Goal: Task Accomplishment & Management: Manage account settings

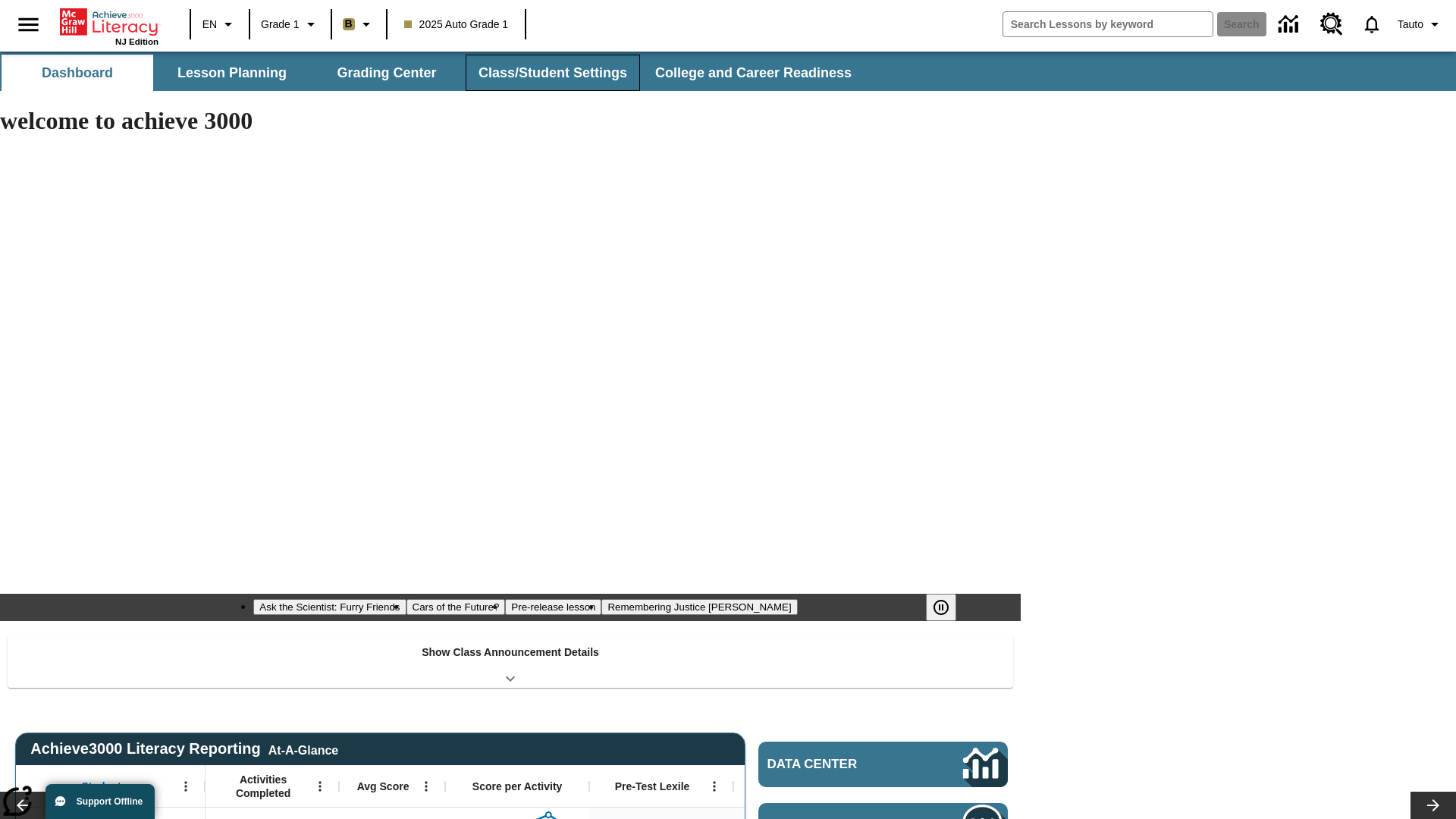
click at [551, 72] on button "Class/Student Settings" at bounding box center [552, 73] width 174 height 37
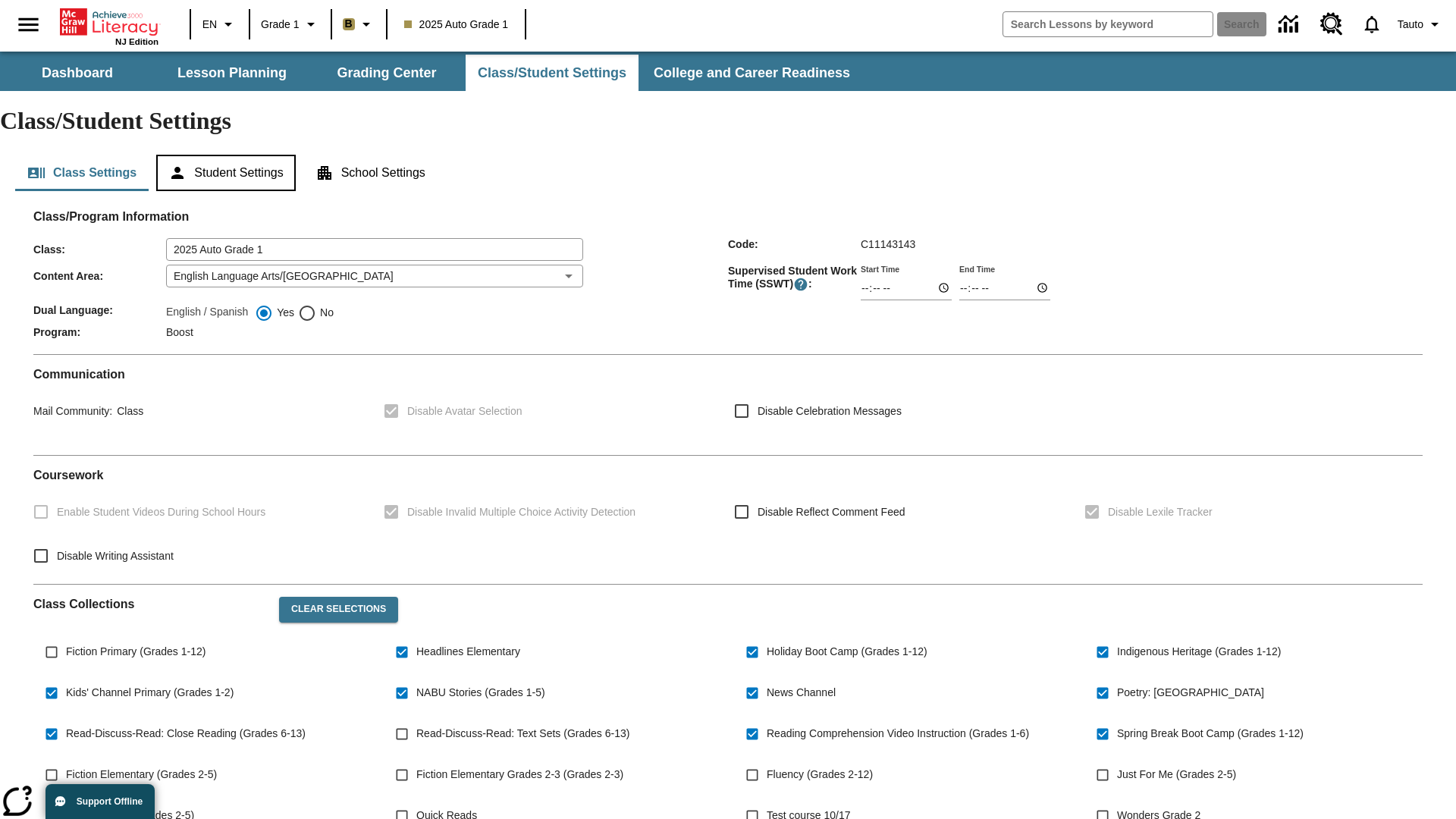
click at [228, 154] on button "Student Settings" at bounding box center [225, 173] width 139 height 37
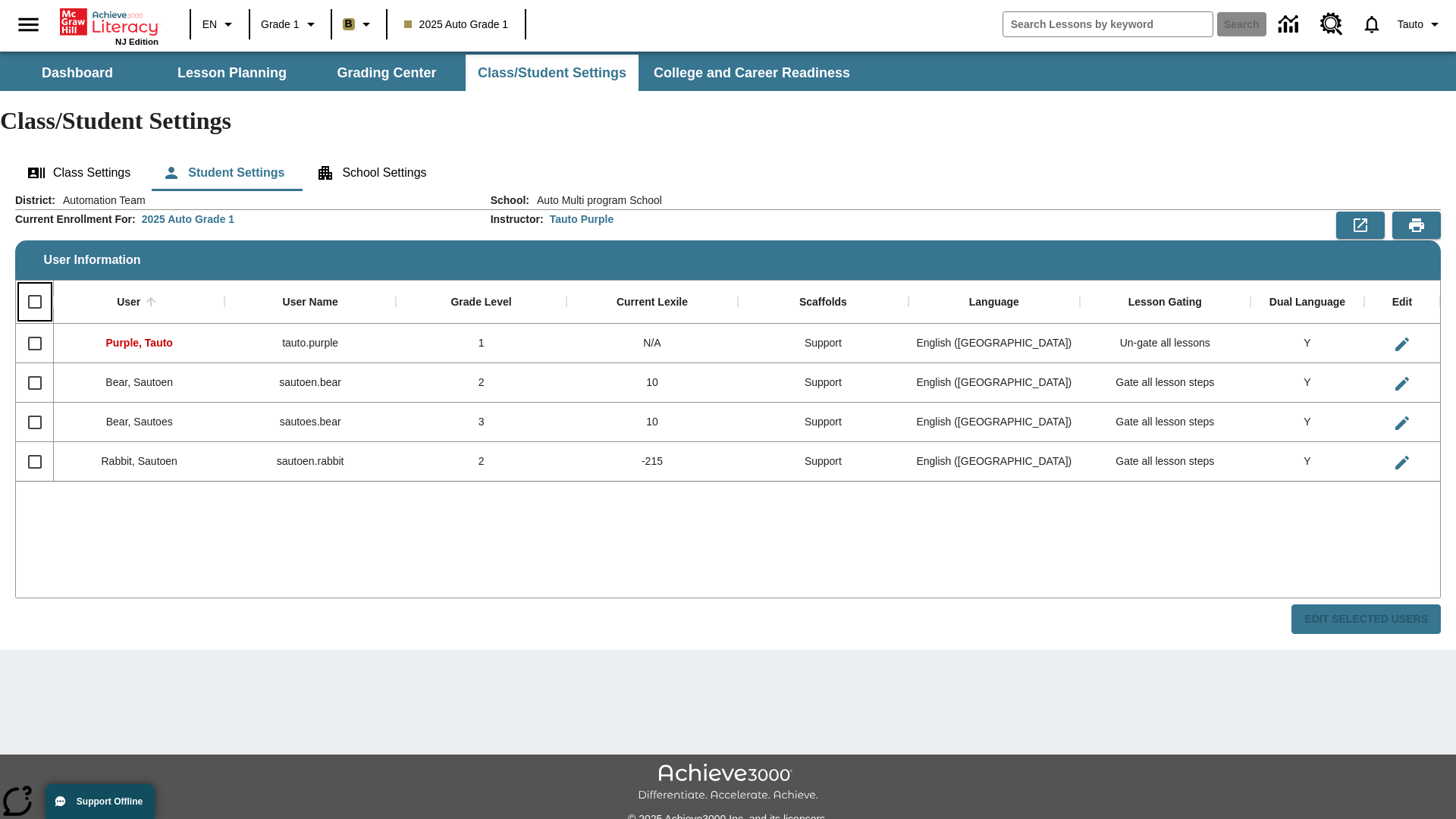
click at [34, 286] on input "Select all rows" at bounding box center [35, 302] width 32 height 32
checkbox input "true"
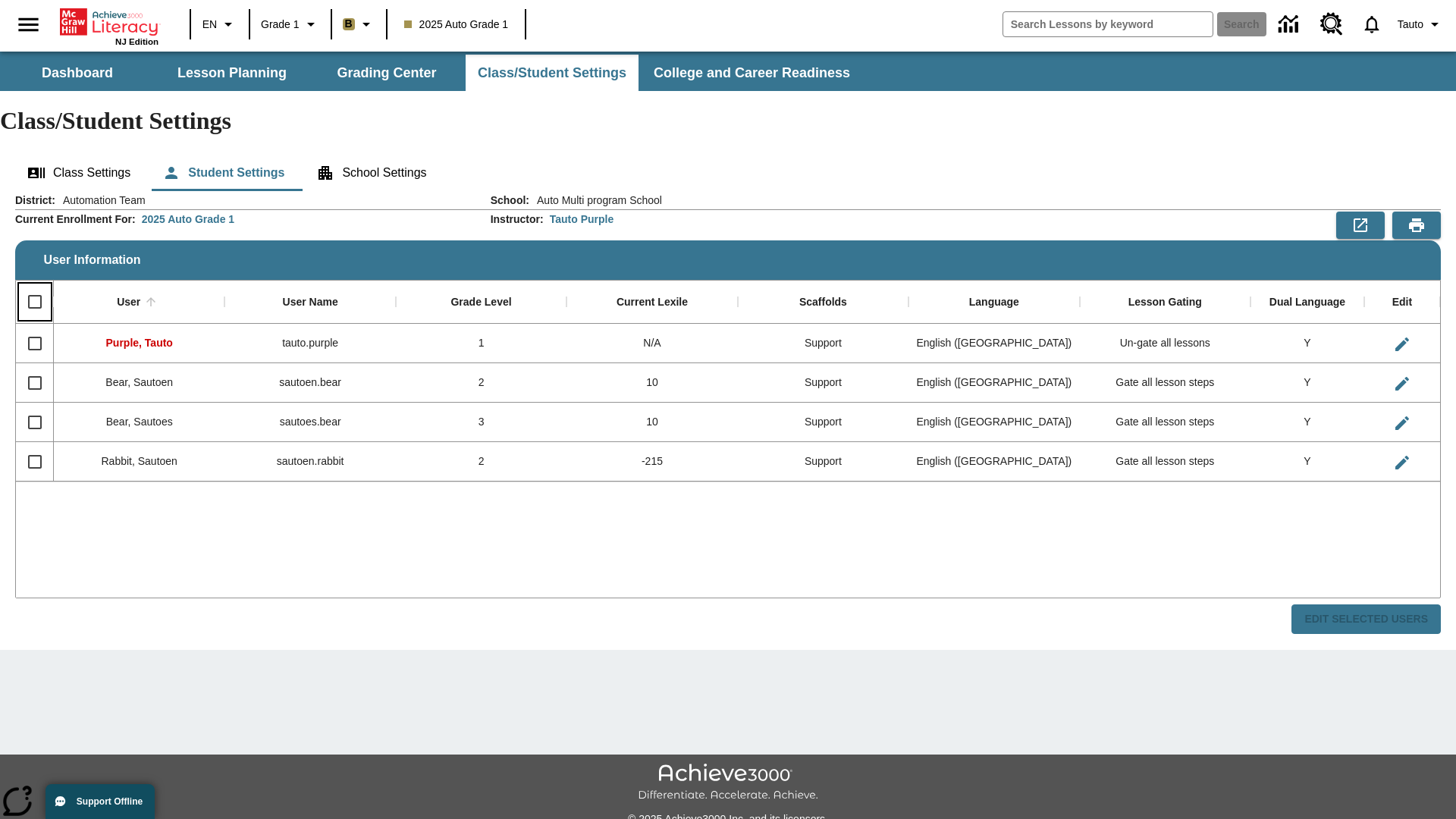
checkbox input "true"
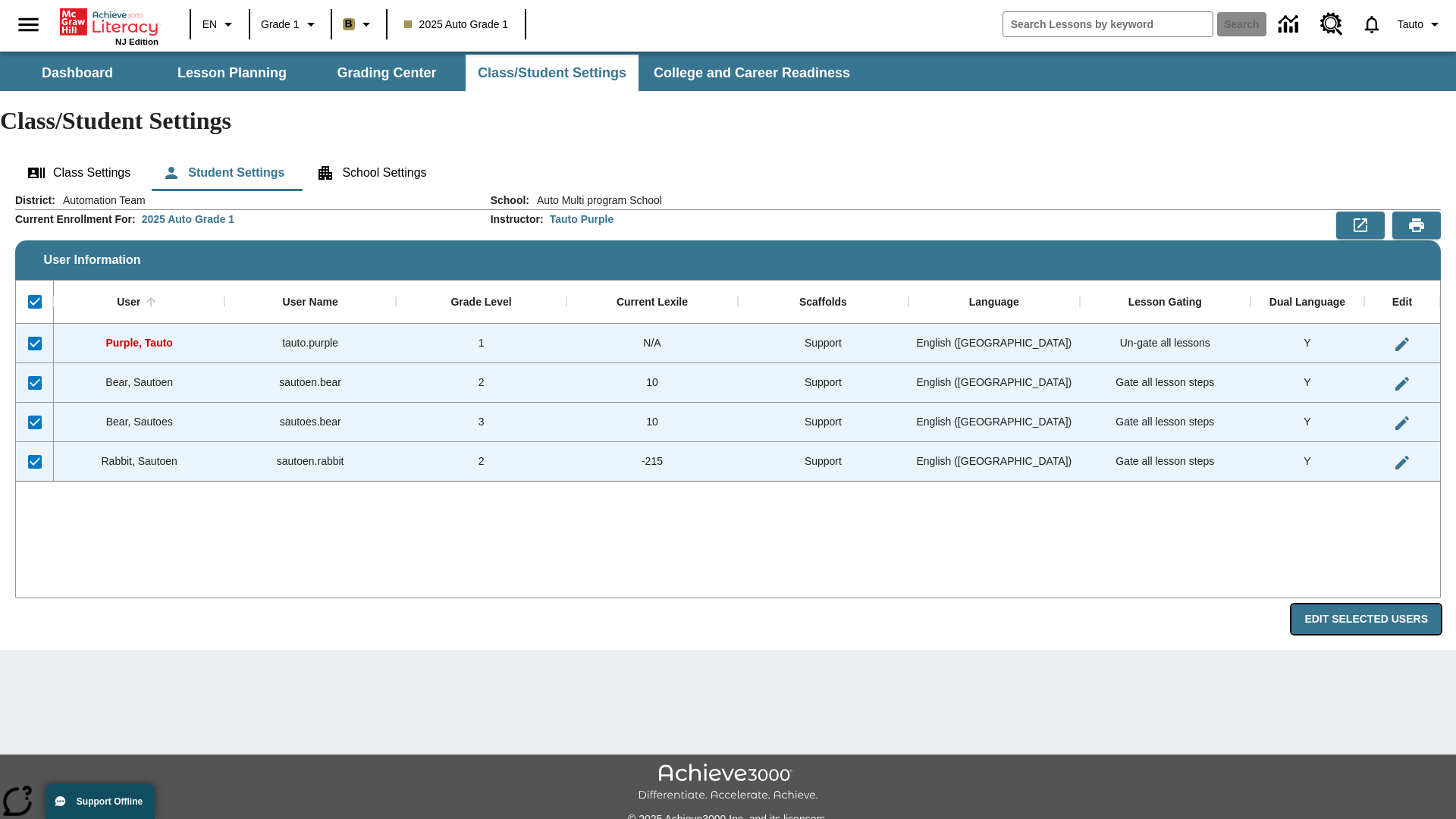
click at [1372, 604] on button "Edit Selected Users" at bounding box center [1366, 618] width 150 height 29
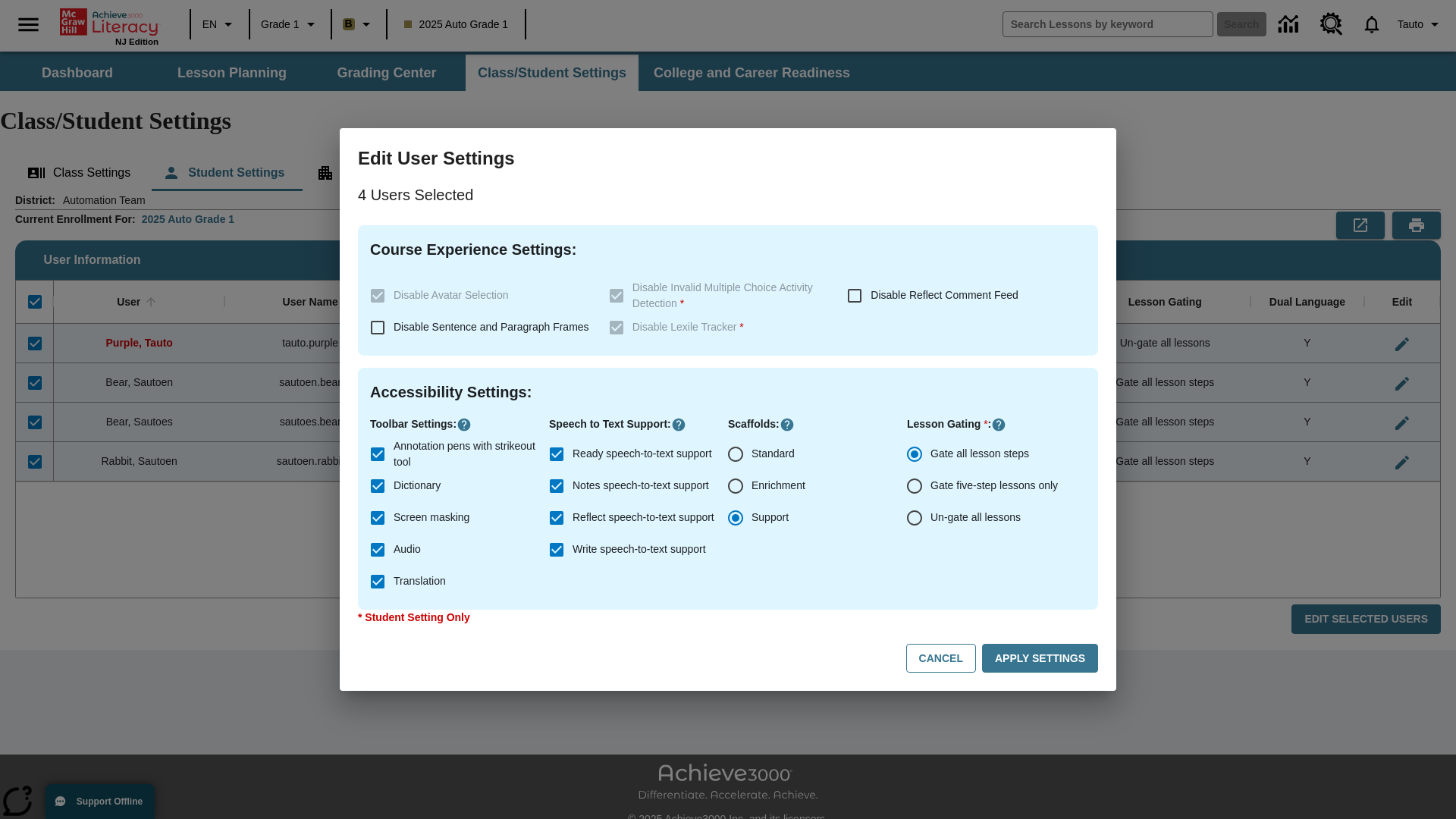
click at [736, 486] on input "Enrichment" at bounding box center [736, 486] width 32 height 32
radio input "true"
click at [948, 658] on button "Cancel" at bounding box center [941, 658] width 70 height 29
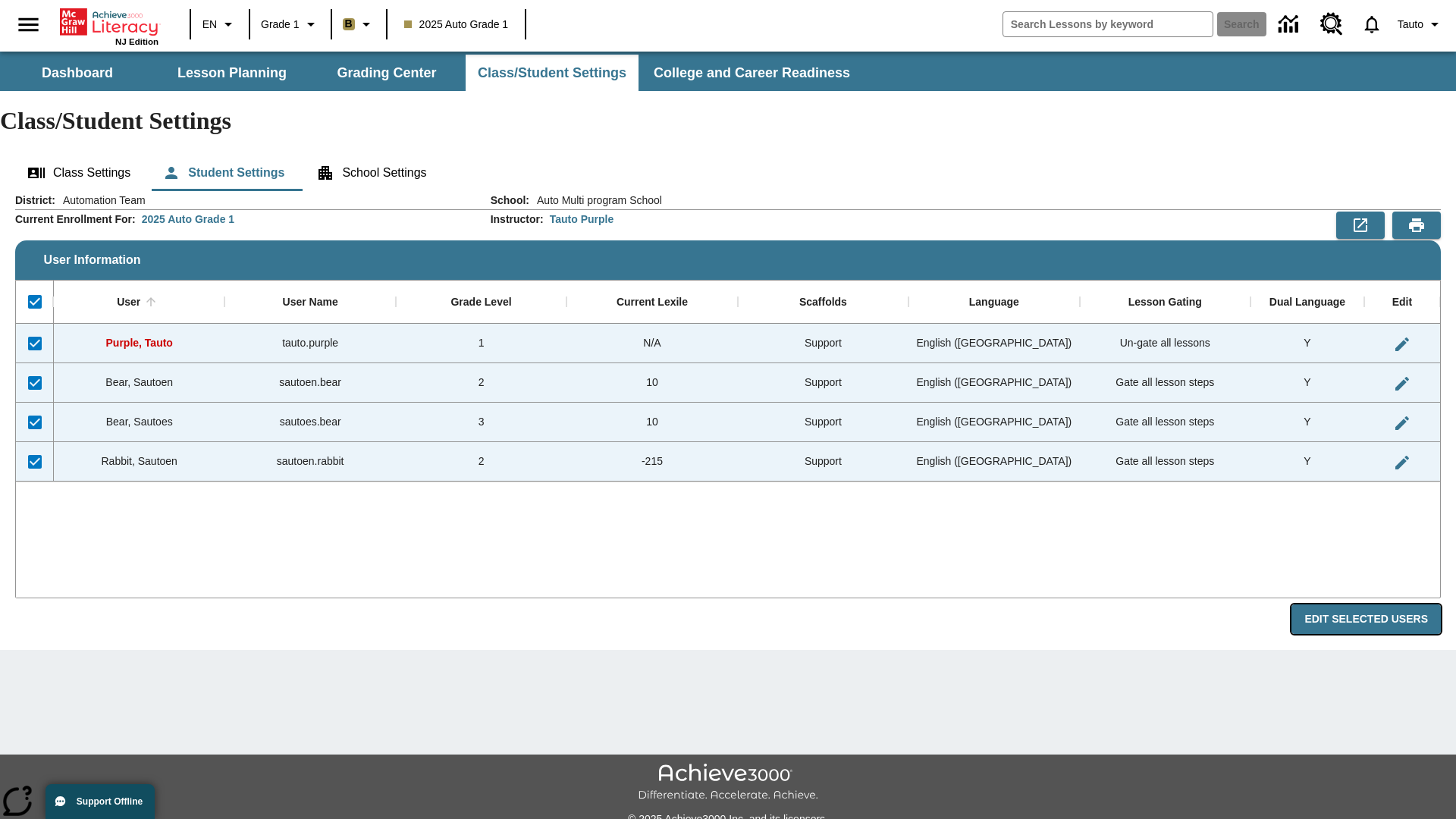
click at [1372, 604] on button "Edit Selected Users" at bounding box center [1366, 618] width 150 height 29
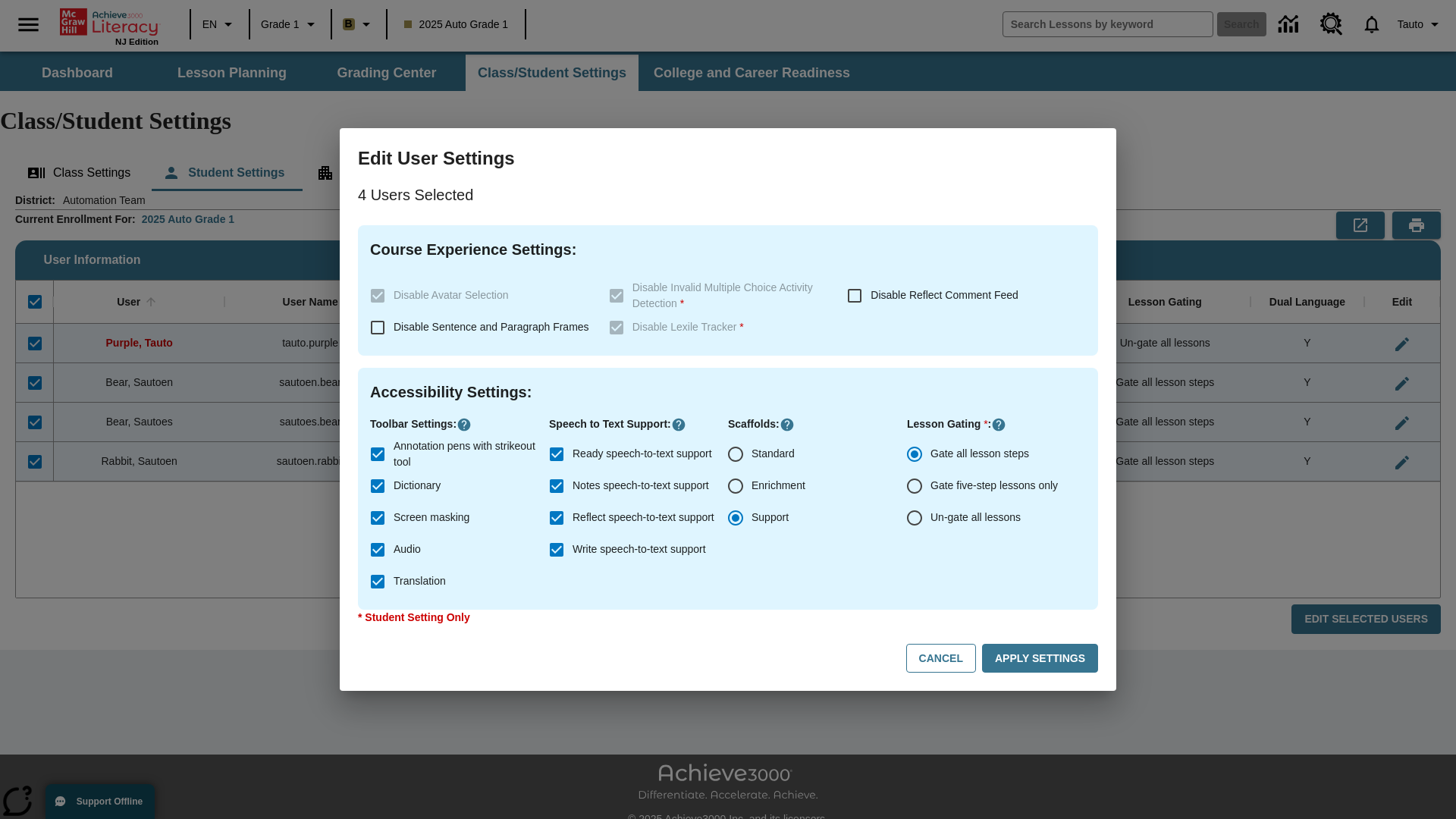
click at [736, 486] on input "Enrichment" at bounding box center [736, 486] width 32 height 32
radio input "true"
click at [1043, 658] on button "Apply Settings" at bounding box center [1040, 658] width 116 height 29
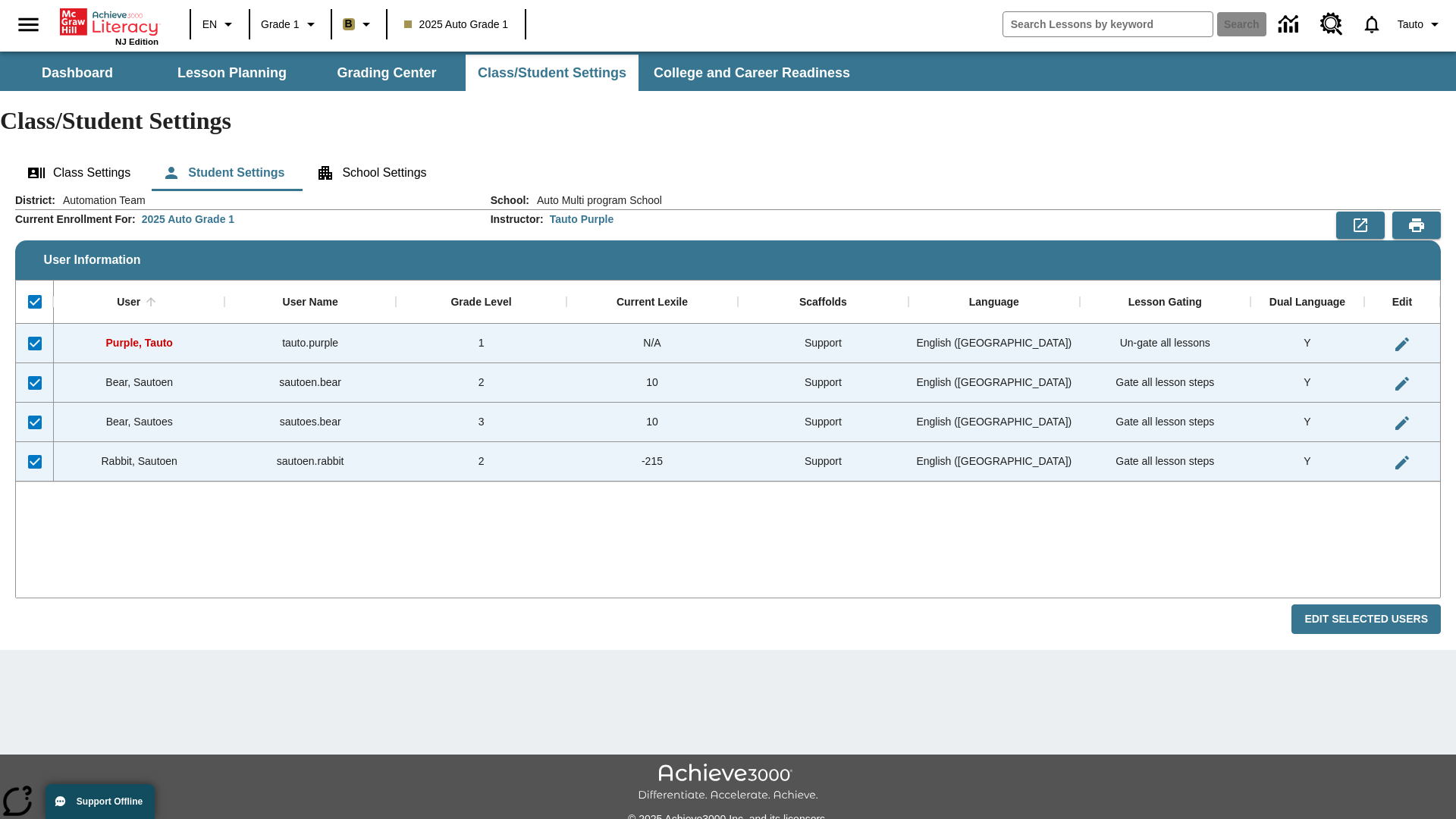
checkbox input "false"
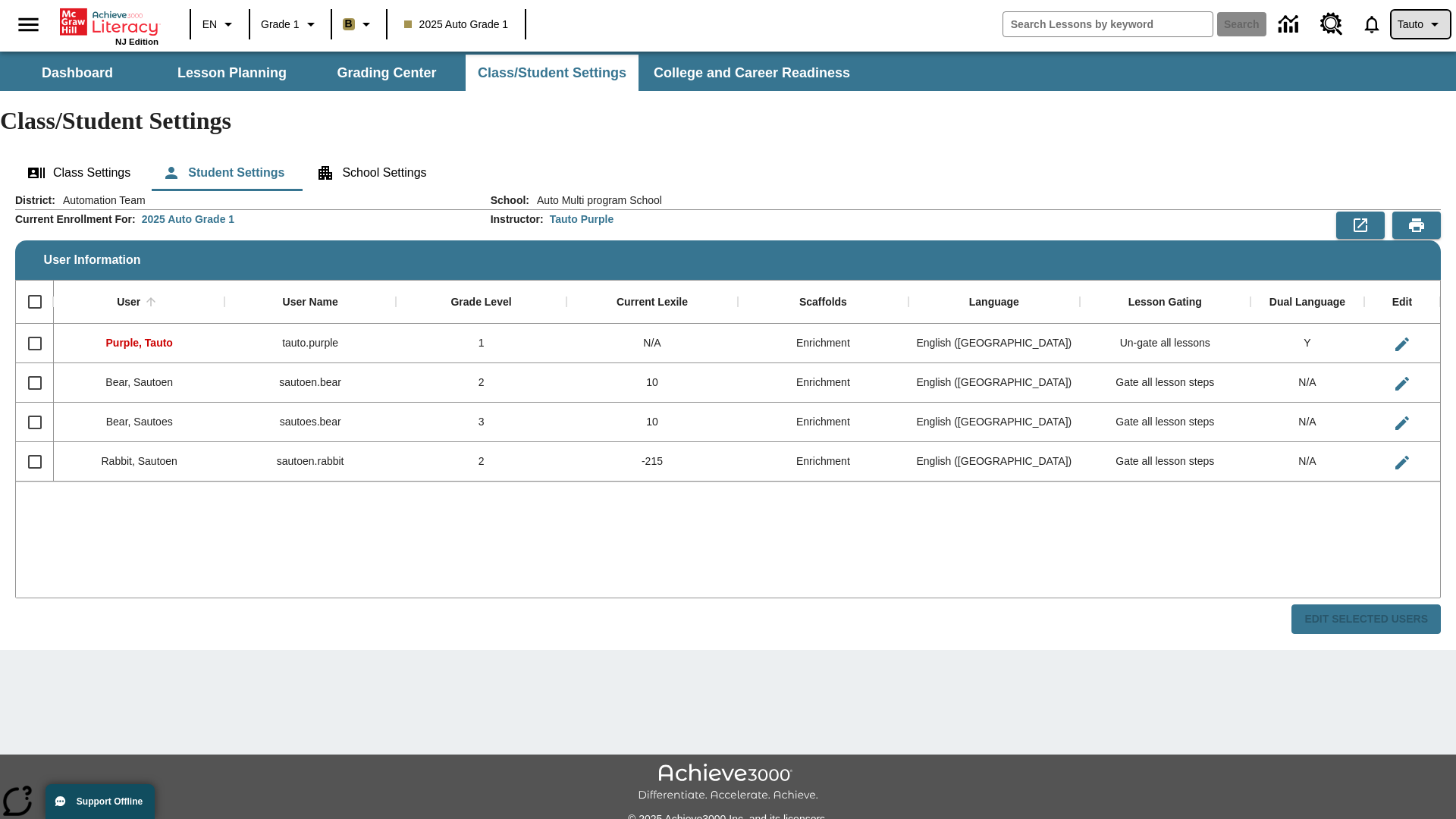
click at [1419, 24] on span "Tauto" at bounding box center [1411, 25] width 25 height 16
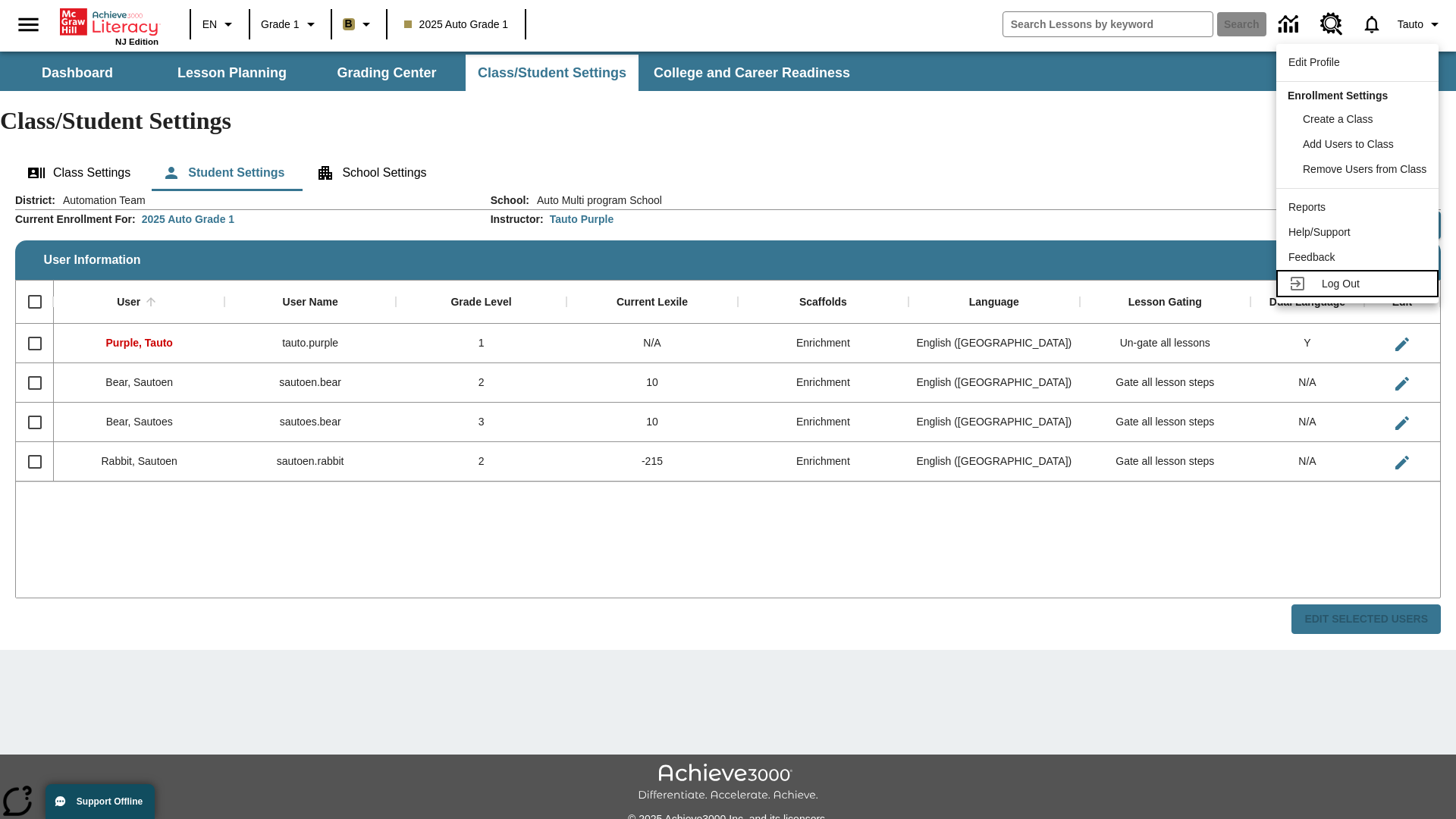
click at [1360, 283] on span "Log Out" at bounding box center [1341, 283] width 38 height 12
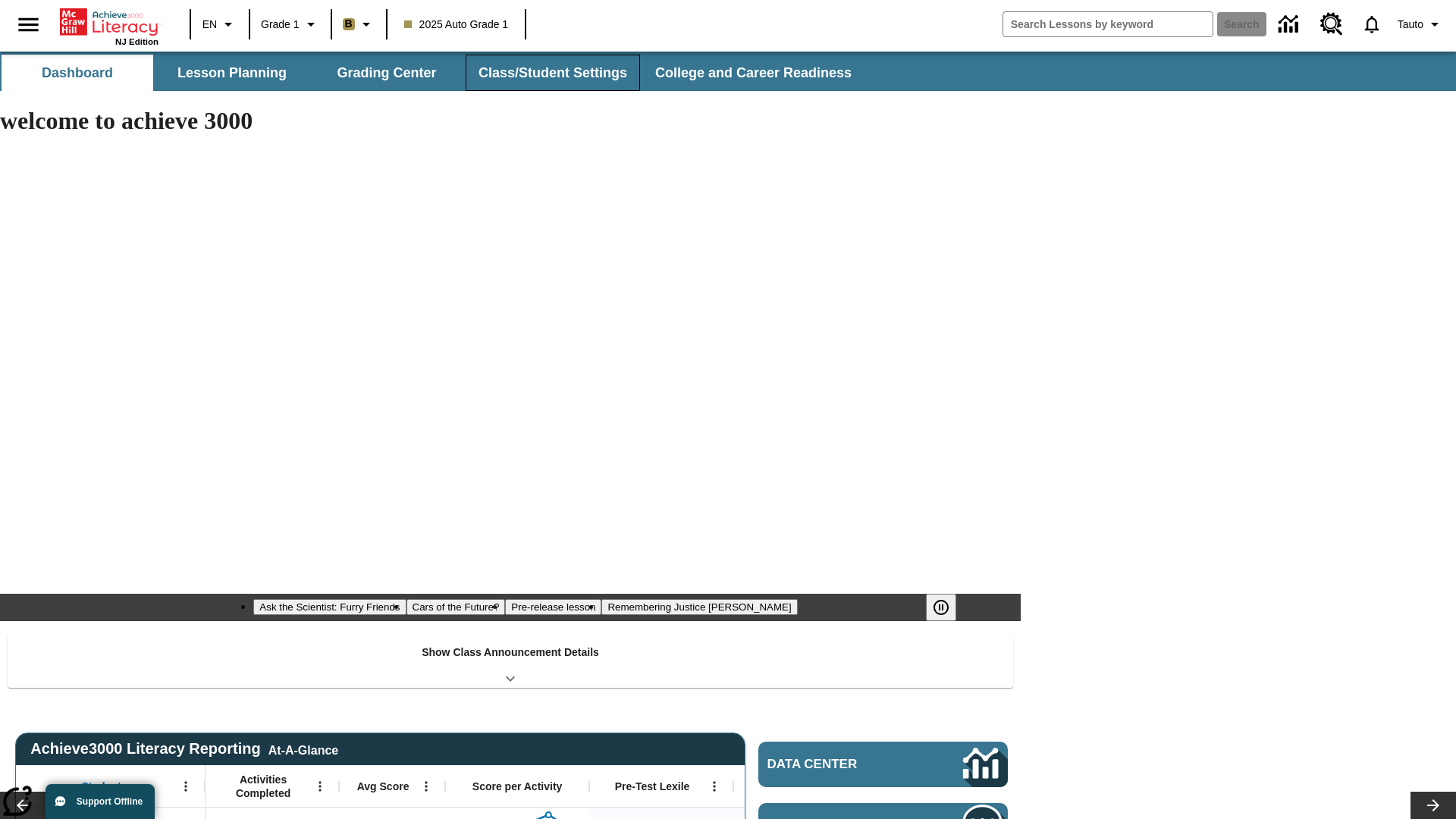
click at [551, 72] on button "Class/Student Settings" at bounding box center [552, 73] width 174 height 37
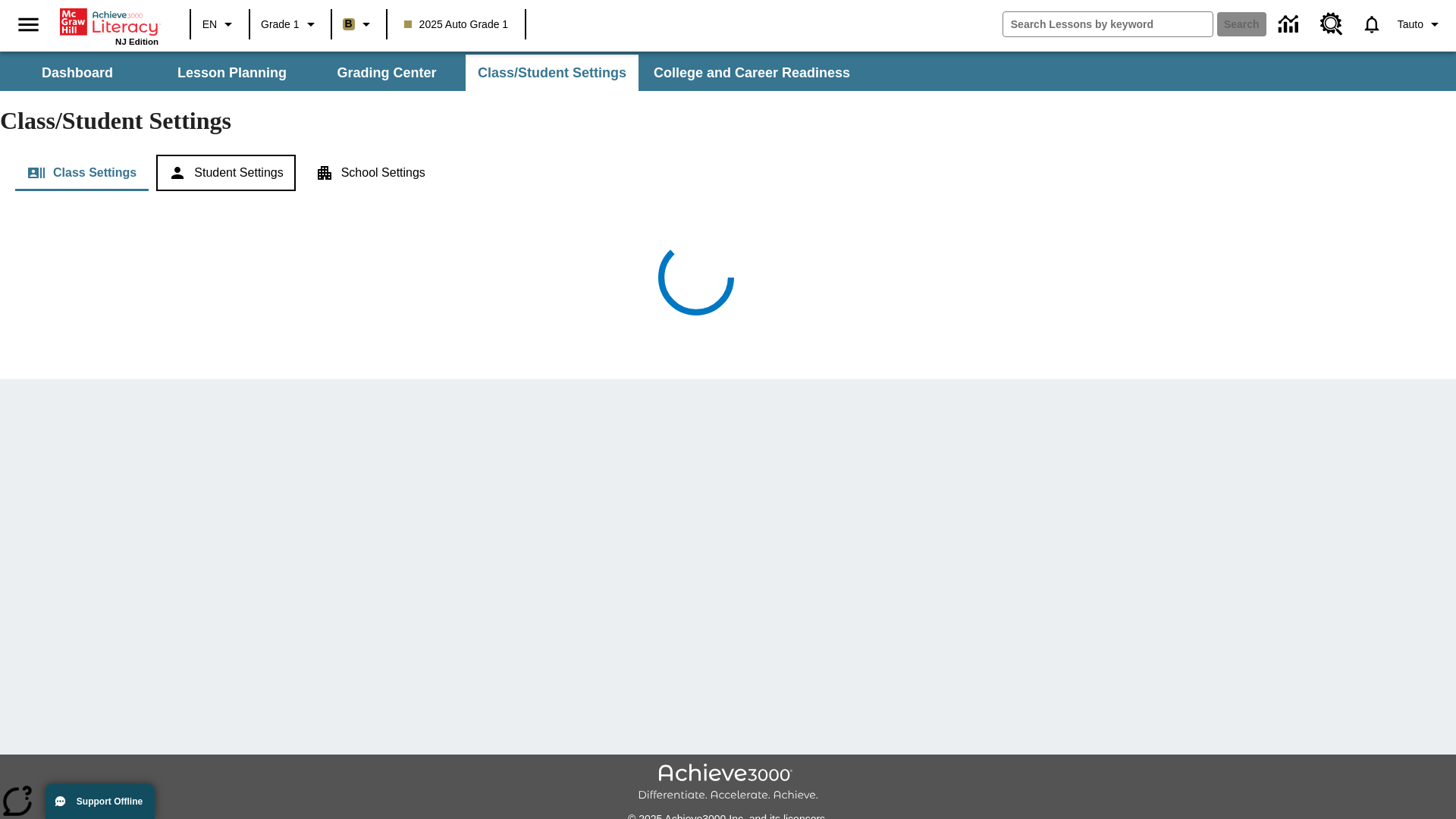
click at [228, 154] on button "Student Settings" at bounding box center [225, 173] width 139 height 37
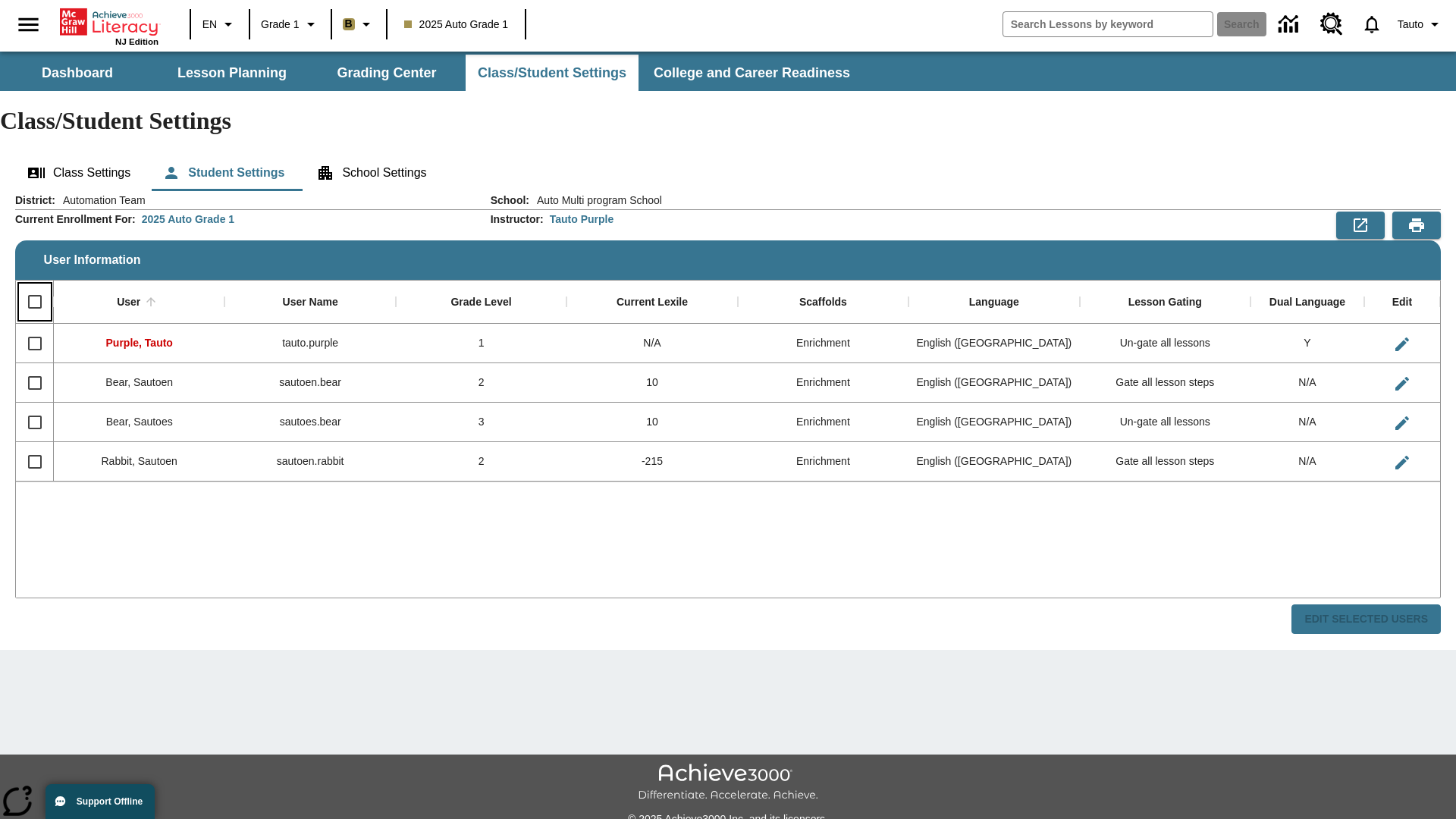
click at [34, 286] on input "Select all rows" at bounding box center [35, 302] width 32 height 32
checkbox input "true"
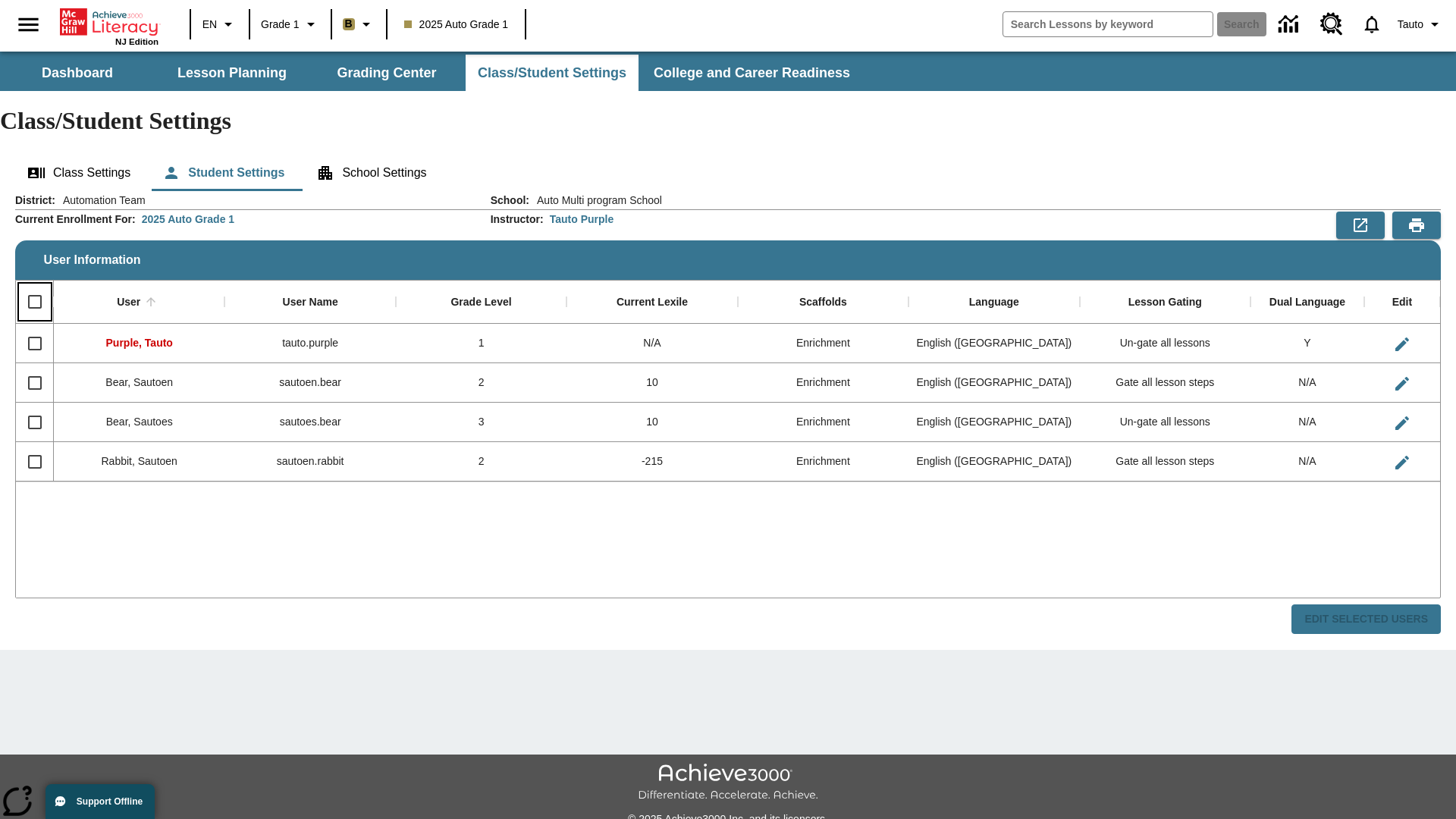
checkbox input "true"
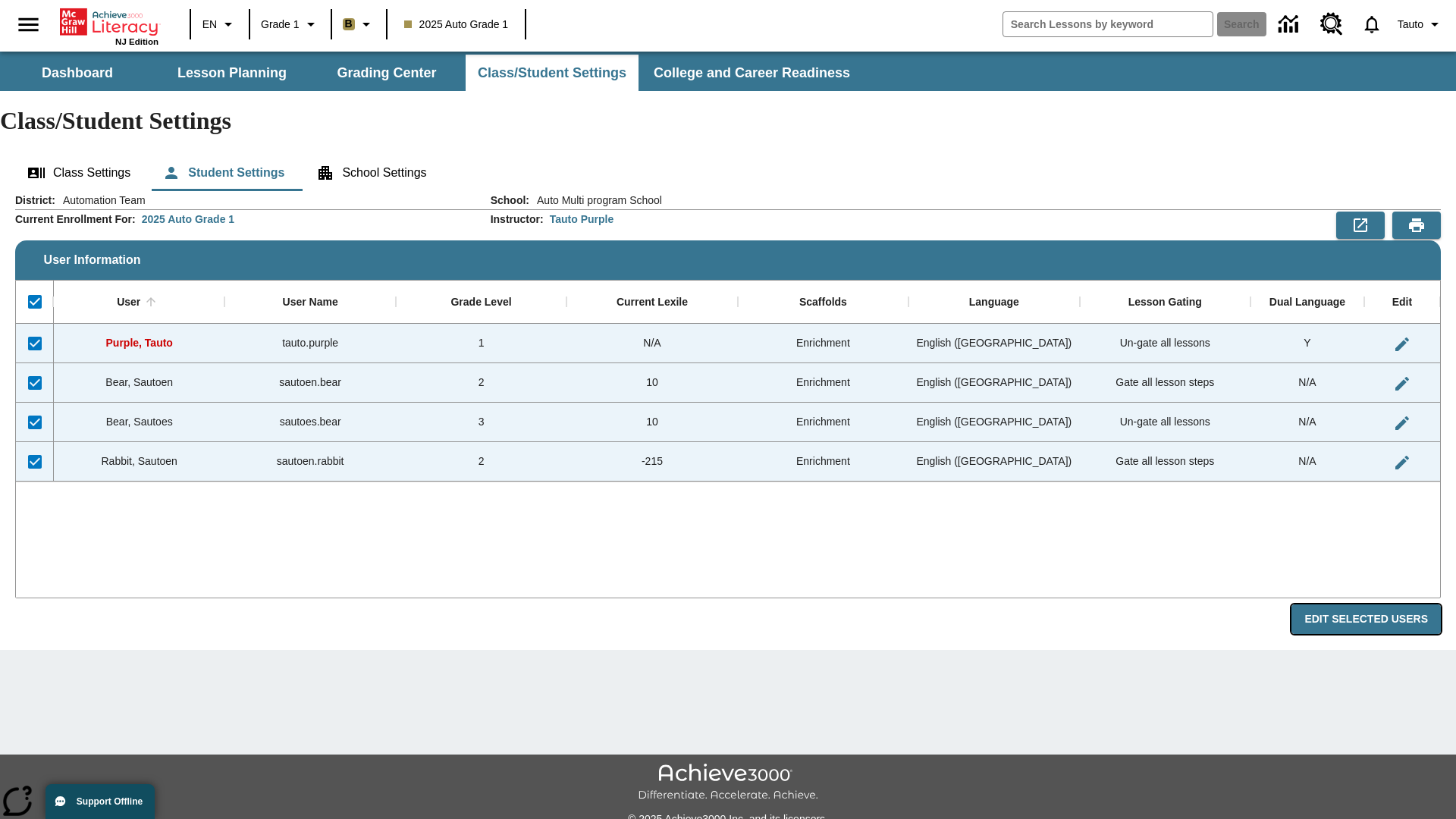
click at [1372, 604] on button "Edit Selected Users" at bounding box center [1366, 618] width 150 height 29
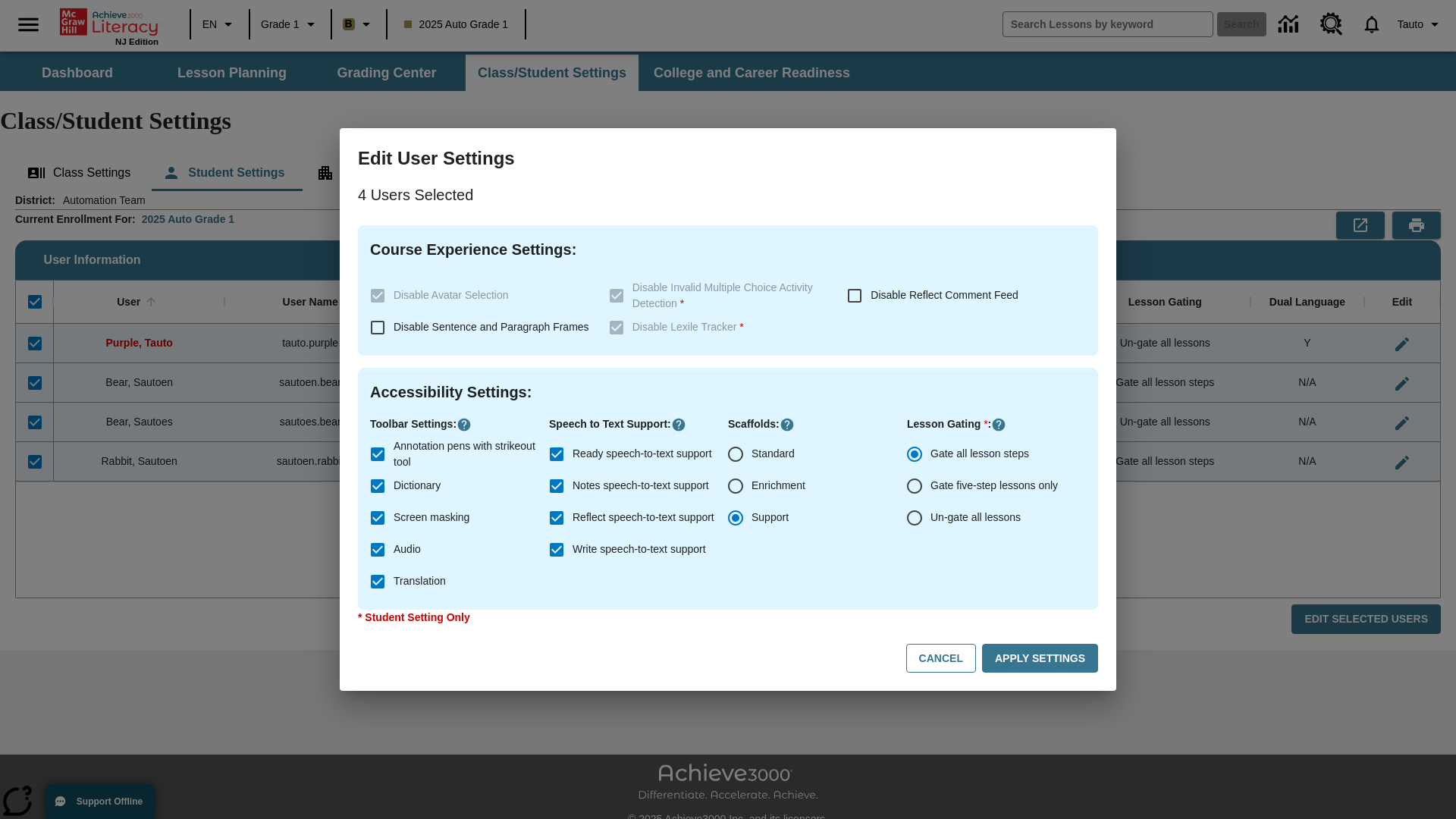
click at [736, 518] on input "Support" at bounding box center [736, 518] width 32 height 32
click at [1043, 658] on button "Apply Settings" at bounding box center [1040, 658] width 116 height 29
